Goal: Task Accomplishment & Management: Use online tool/utility

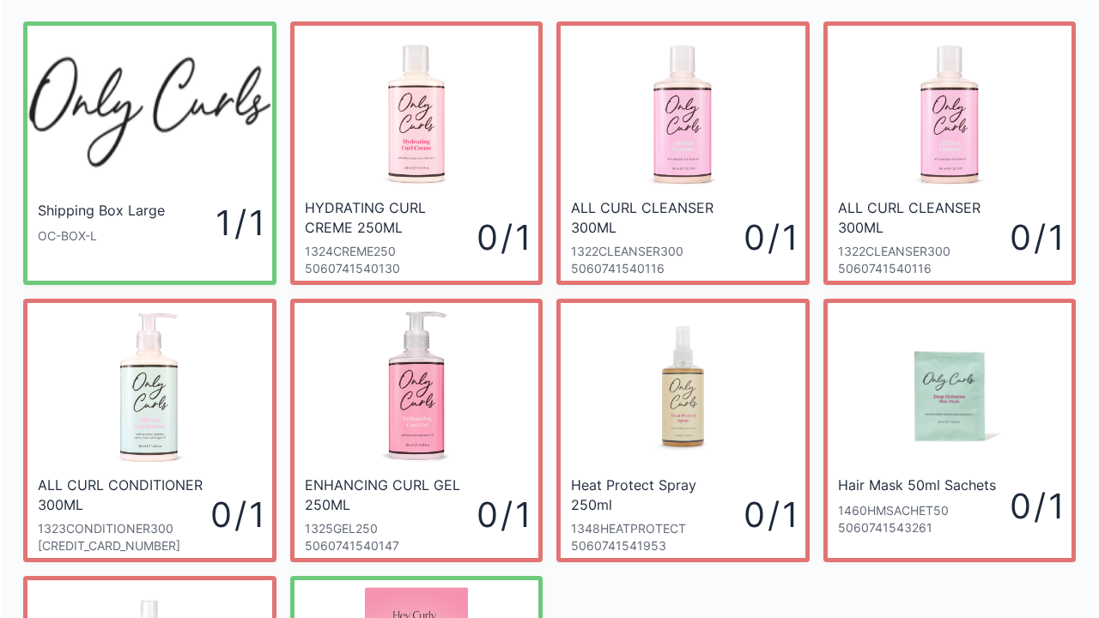
scroll to position [36, 0]
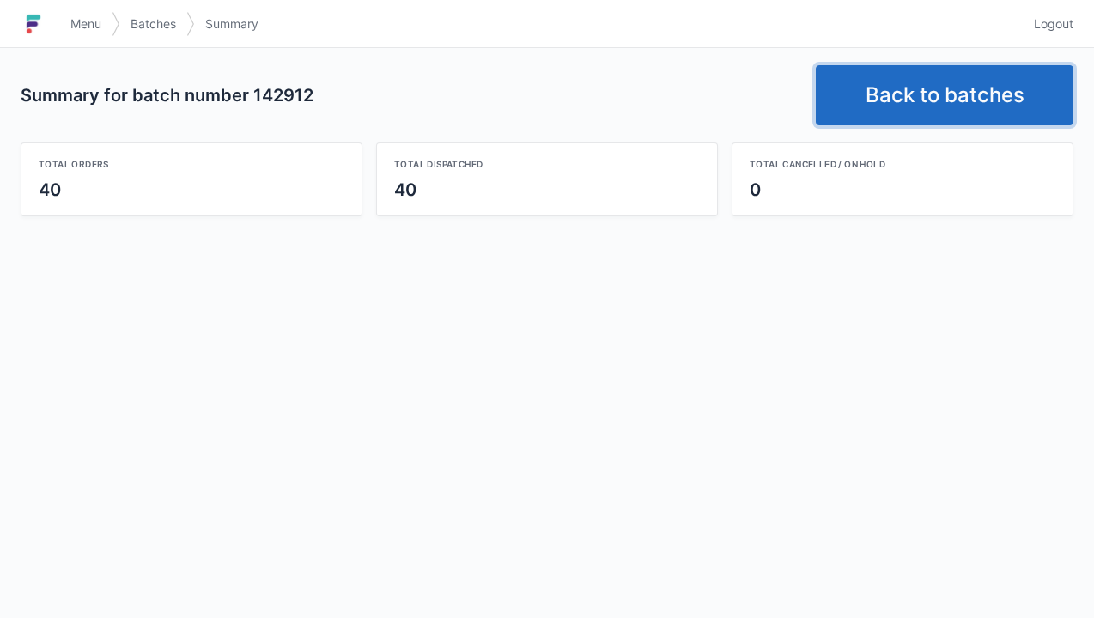
click at [919, 83] on link "Back to batches" at bounding box center [945, 95] width 258 height 60
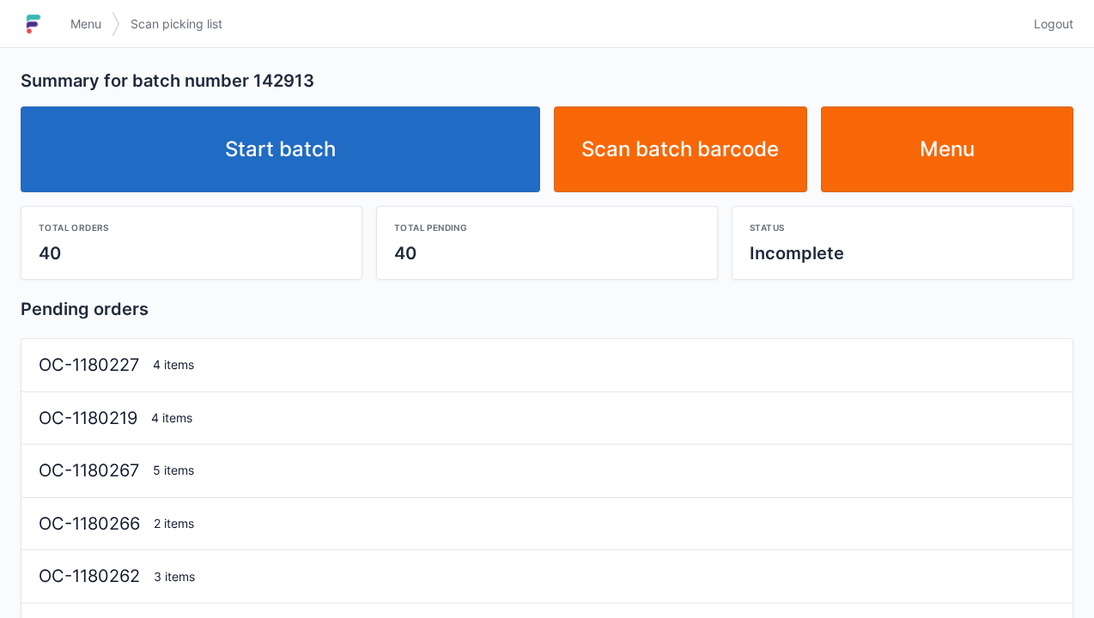
click at [333, 158] on link "Start batch" at bounding box center [280, 149] width 519 height 86
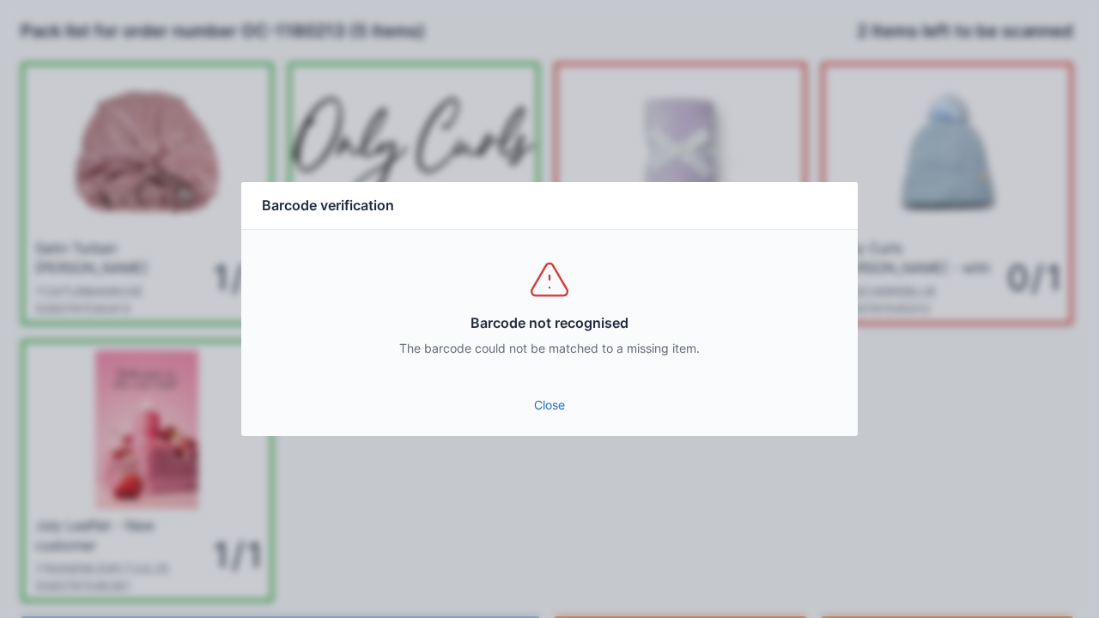
click at [549, 402] on link "Close" at bounding box center [549, 405] width 589 height 31
